Goal: Task Accomplishment & Management: Manage account settings

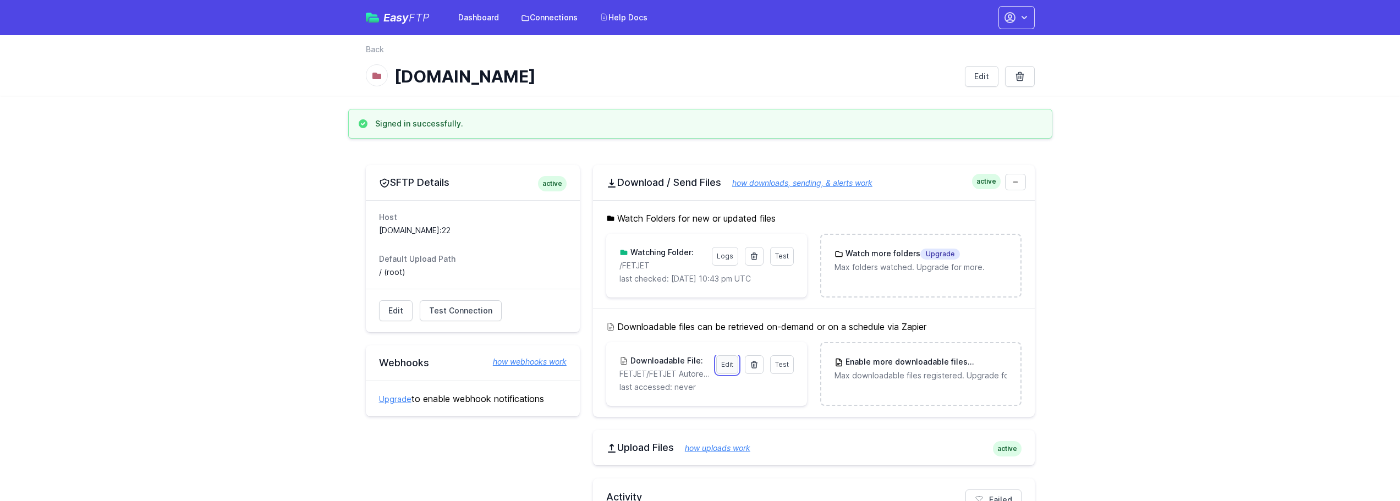
click at [725, 363] on link "Edit" at bounding box center [727, 364] width 22 height 19
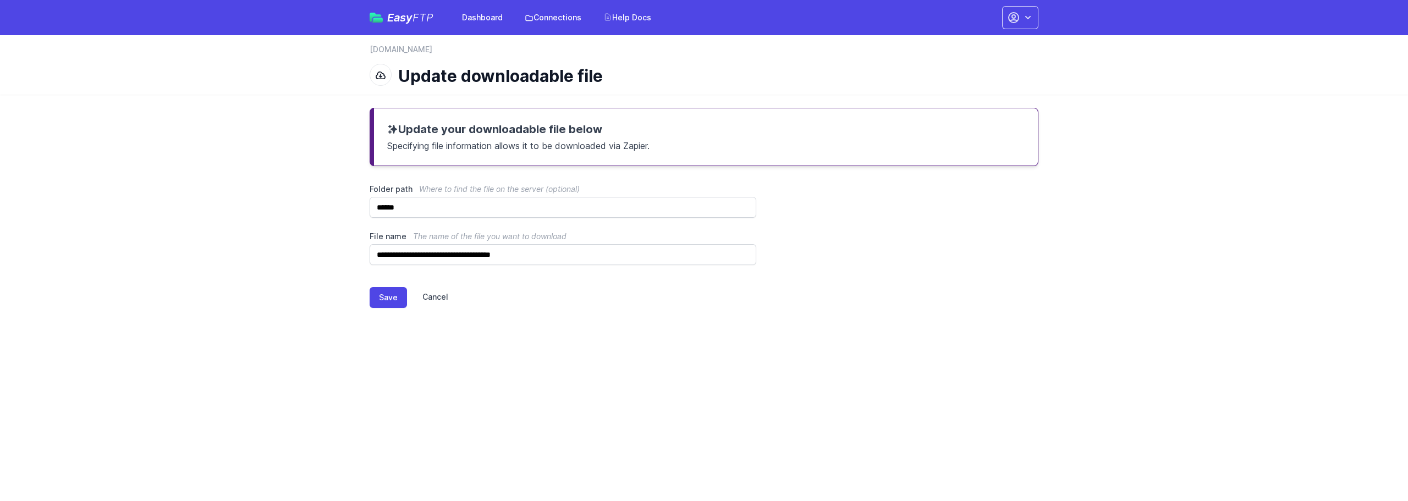
click at [433, 294] on link "Cancel" at bounding box center [427, 297] width 41 height 21
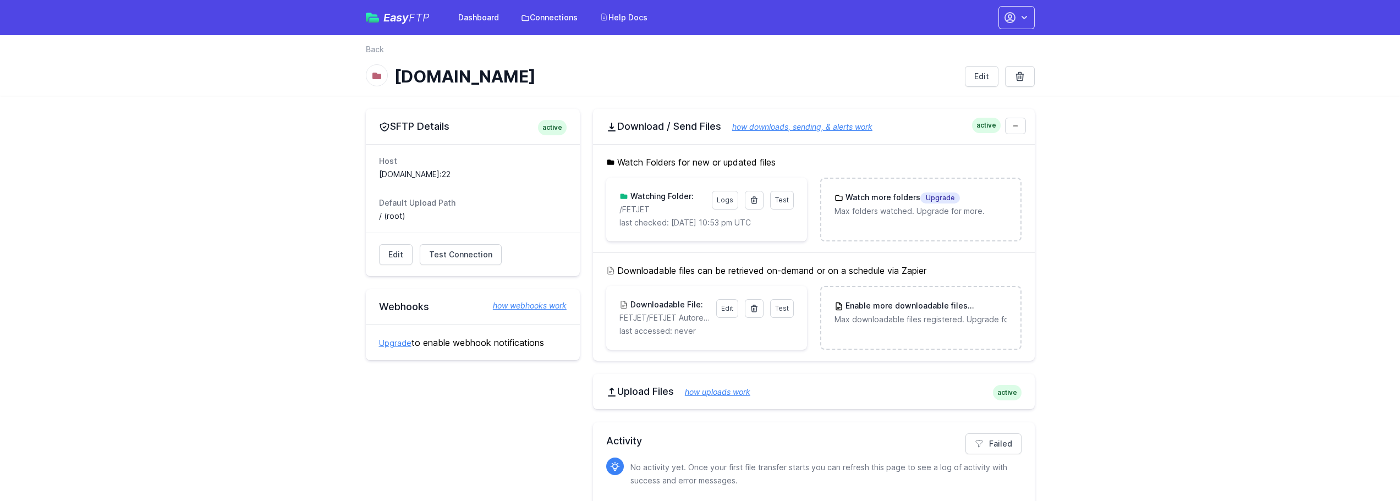
scroll to position [37, 0]
